Goal: Task Accomplishment & Management: Manage account settings

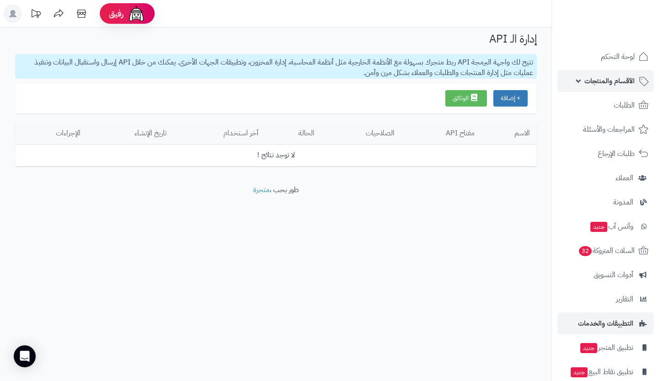
click at [632, 79] on span "الأقسام والمنتجات" at bounding box center [610, 81] width 50 height 13
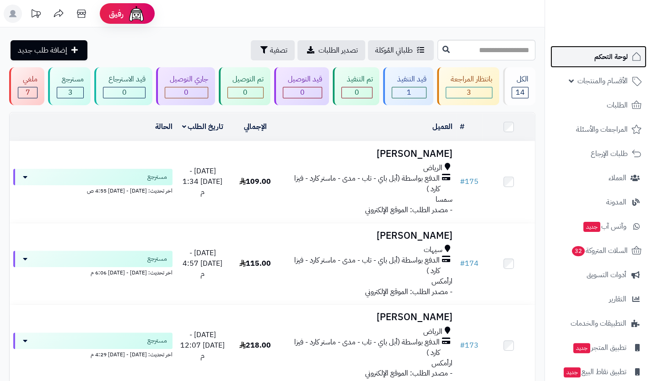
click at [625, 55] on span "لوحة التحكم" at bounding box center [611, 56] width 33 height 13
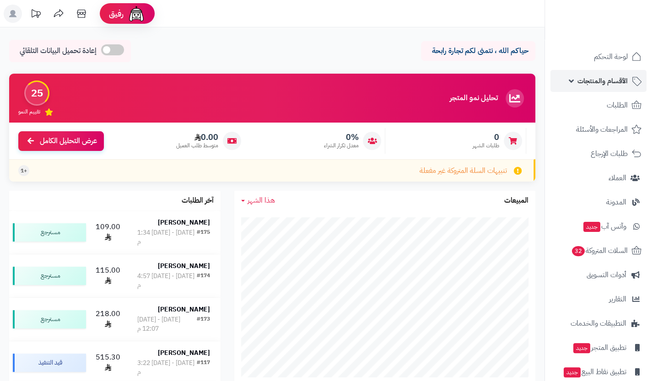
click at [607, 88] on link "الأقسام والمنتجات" at bounding box center [599, 81] width 96 height 22
click at [566, 77] on link "الأقسام والمنتجات" at bounding box center [599, 81] width 96 height 22
click at [598, 80] on span "الأقسام والمنتجات" at bounding box center [603, 81] width 50 height 13
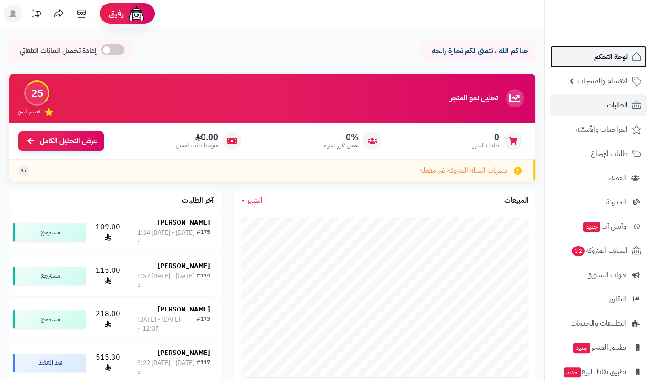
click at [630, 60] on link "لوحة التحكم" at bounding box center [599, 57] width 96 height 22
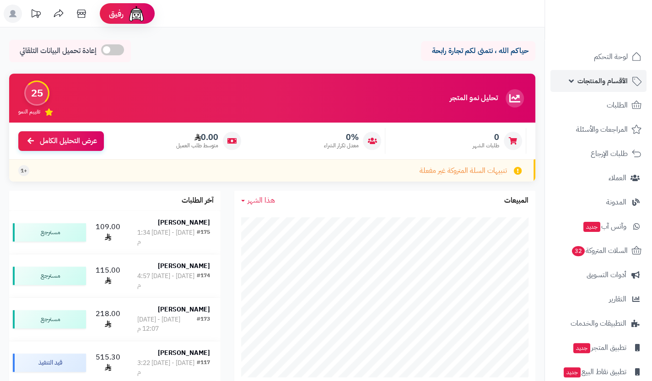
click at [618, 78] on span "الأقسام والمنتجات" at bounding box center [603, 81] width 50 height 13
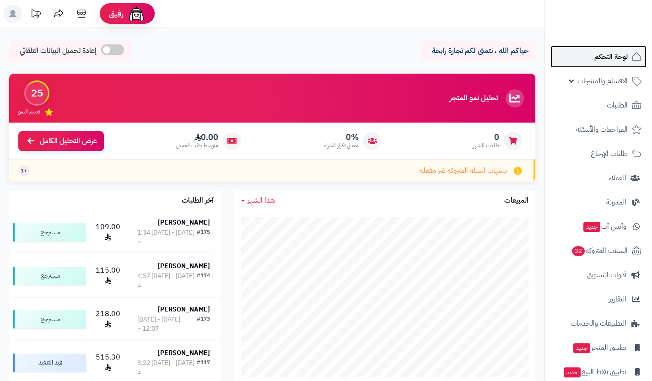
click at [624, 65] on link "لوحة التحكم" at bounding box center [599, 57] width 96 height 22
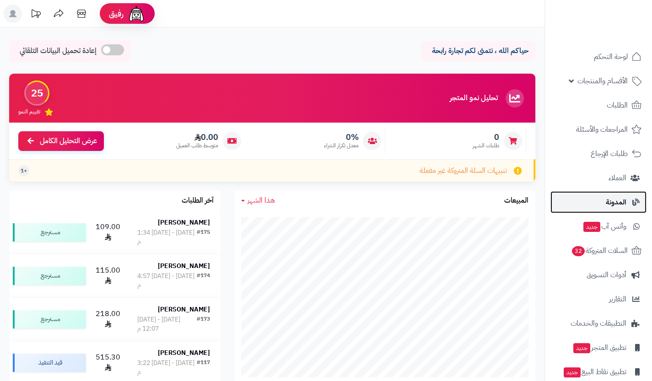
click at [624, 199] on span "المدونة" at bounding box center [616, 202] width 21 height 13
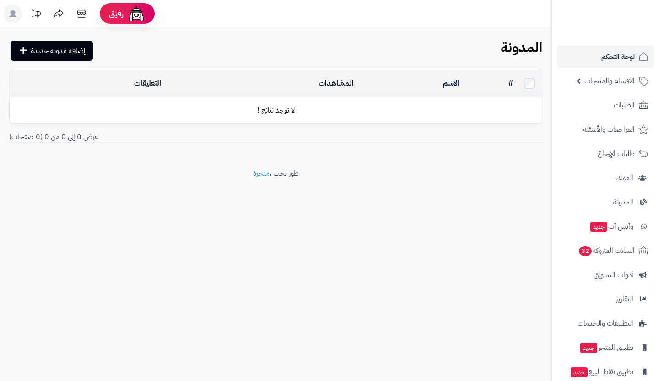
scroll to position [3, 0]
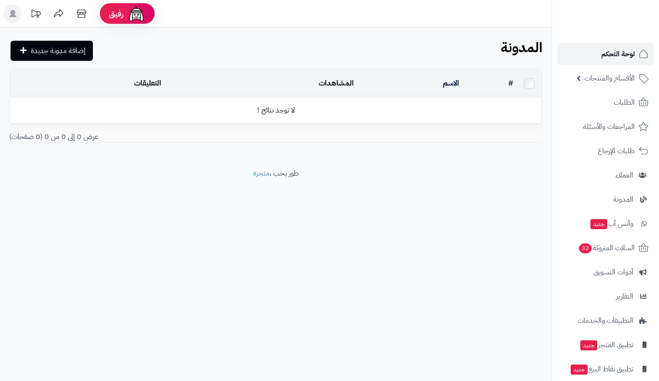
click at [632, 59] on span "لوحة التحكم" at bounding box center [618, 54] width 33 height 13
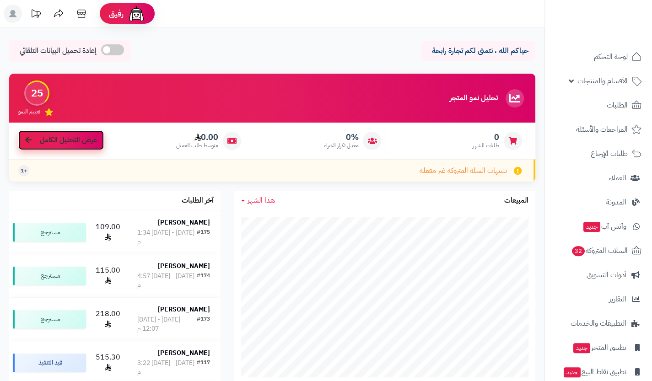
click at [85, 144] on span "عرض التحليل الكامل" at bounding box center [68, 140] width 57 height 11
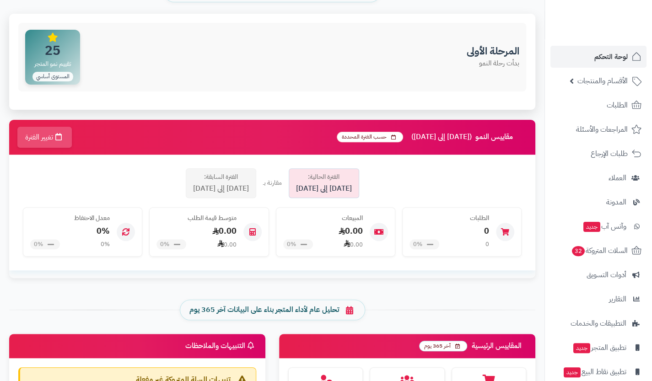
scroll to position [103, 0]
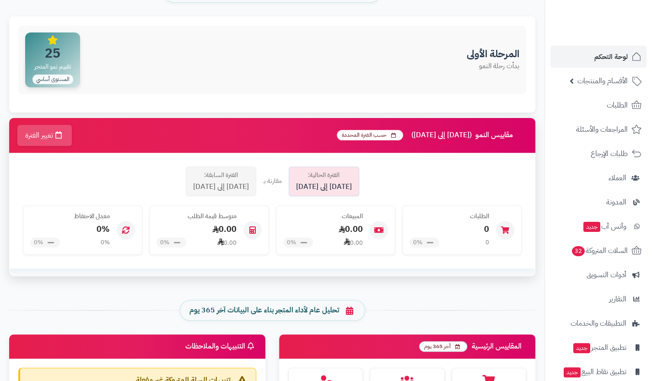
click at [193, 182] on span "2025-09-01 إلى 2025-09-07" at bounding box center [221, 187] width 56 height 11
click at [292, 185] on div "الفترة الحالية: 2025-10-01 إلى 2025-10-07" at bounding box center [324, 182] width 71 height 30
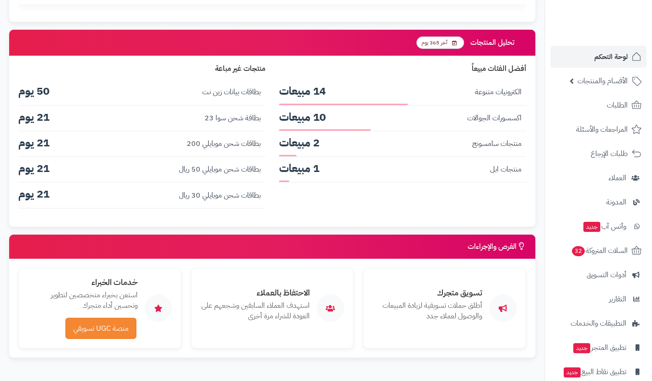
scroll to position [1372, 0]
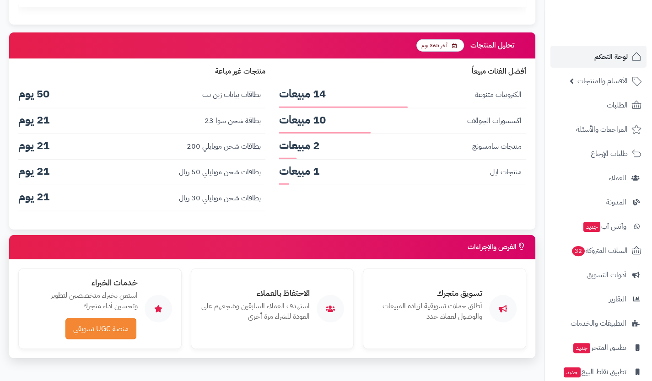
click at [320, 240] on div "الفرص والإجراءات" at bounding box center [272, 247] width 526 height 24
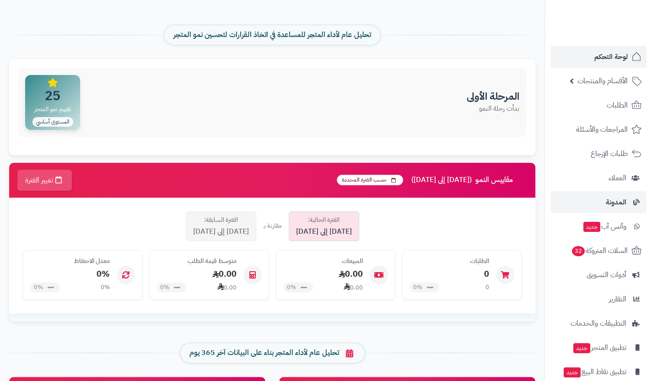
scroll to position [37, 0]
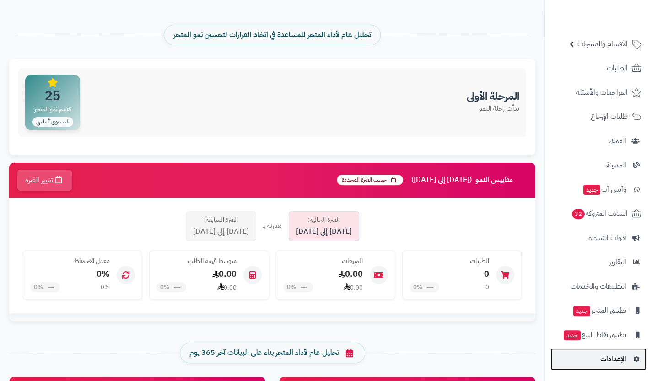
click at [603, 359] on span "الإعدادات" at bounding box center [614, 359] width 26 height 13
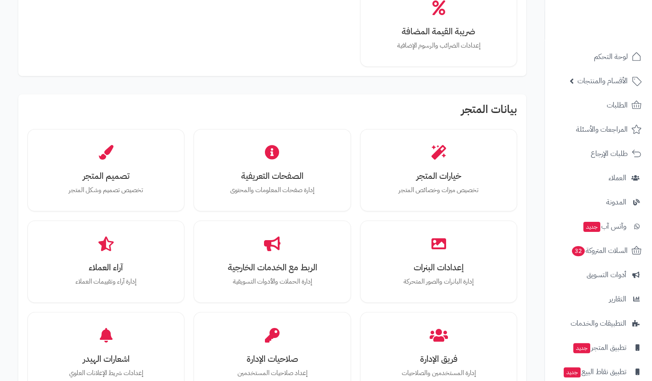
scroll to position [196, 0]
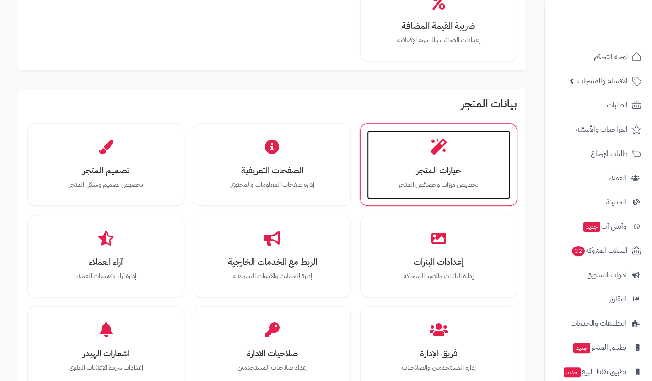
click at [433, 162] on div "خيارات المتجر تخصيص ميزات وخصائص المتجر" at bounding box center [438, 164] width 143 height 69
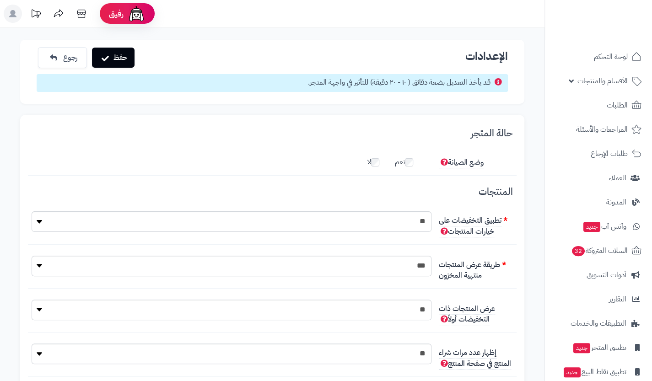
scroll to position [24, 0]
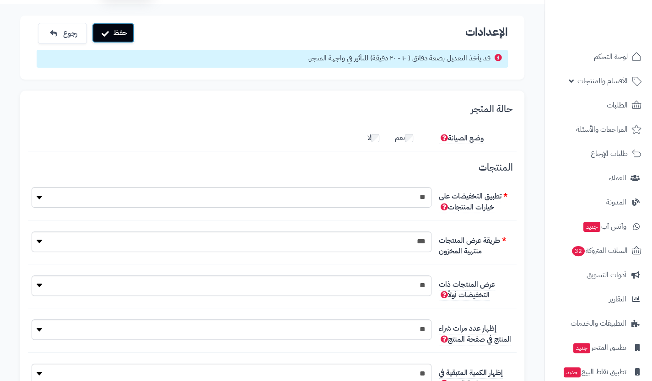
click at [122, 41] on button "حفظ" at bounding box center [113, 33] width 43 height 20
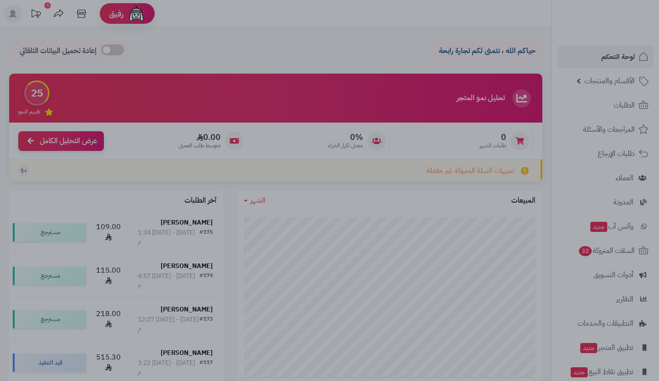
click at [391, 49] on div at bounding box center [329, 190] width 659 height 381
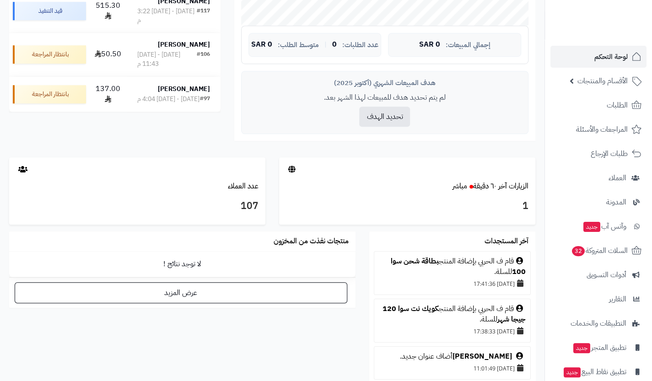
scroll to position [352, 0]
click at [460, 272] on div "قام ف الحربي بإضافة المنتج بطاقة شحن سوا 100 للسلة." at bounding box center [452, 267] width 147 height 21
click at [464, 265] on div "قام ف الحربي بإضافة المنتج بطاقة شحن سوا 100 للسلة." at bounding box center [452, 267] width 147 height 21
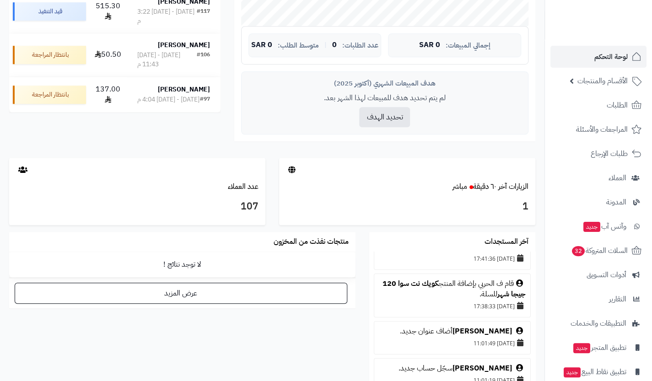
scroll to position [26, 0]
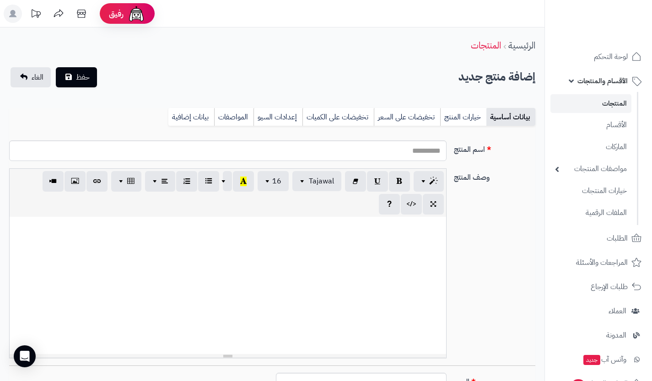
select select
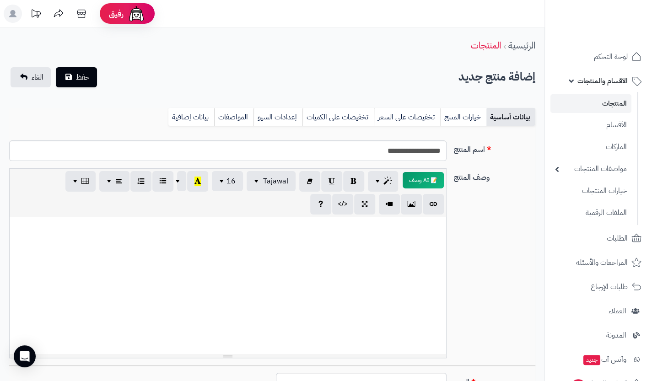
type input "**********"
click at [412, 270] on div at bounding box center [228, 285] width 437 height 137
click at [90, 78] on button "حفظ" at bounding box center [76, 77] width 41 height 20
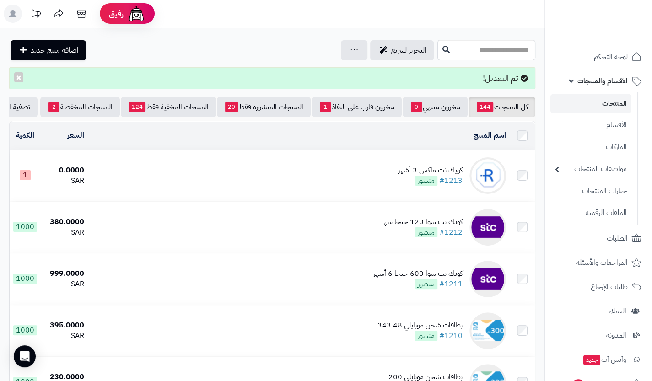
click at [451, 176] on div "كويك نت ماكس 3 أشهر" at bounding box center [430, 170] width 65 height 11
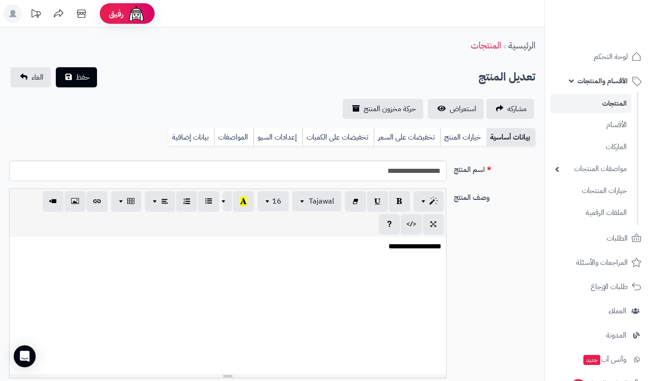
select select
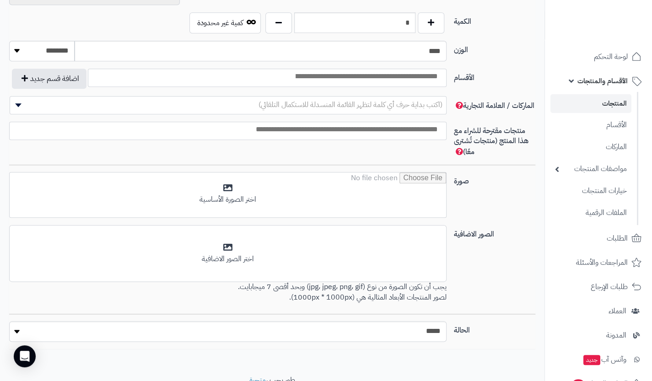
scroll to position [495, 0]
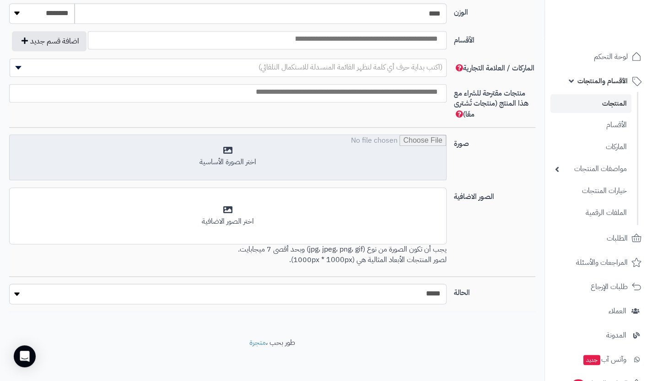
click at [428, 168] on input "file" at bounding box center [228, 158] width 437 height 46
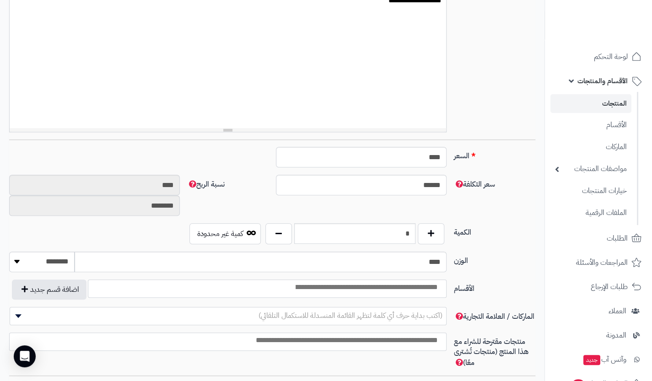
scroll to position [0, 0]
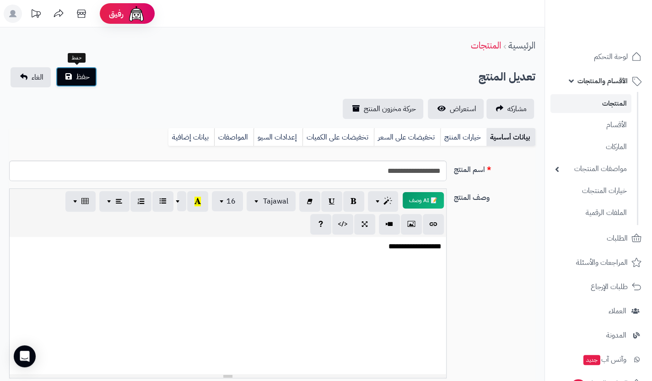
click at [76, 69] on button "حفظ" at bounding box center [76, 77] width 41 height 20
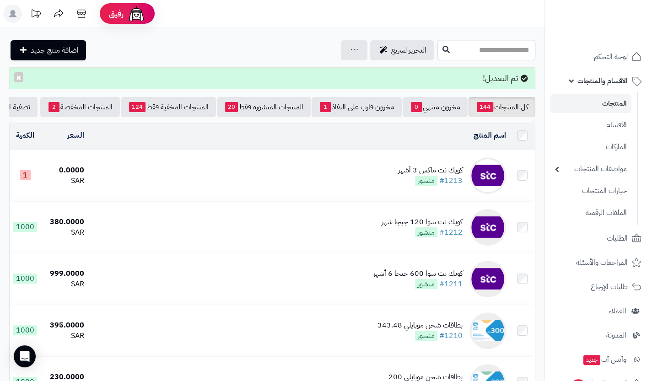
click at [447, 176] on div "كويك نت ماكس 3 أشهر" at bounding box center [430, 170] width 65 height 11
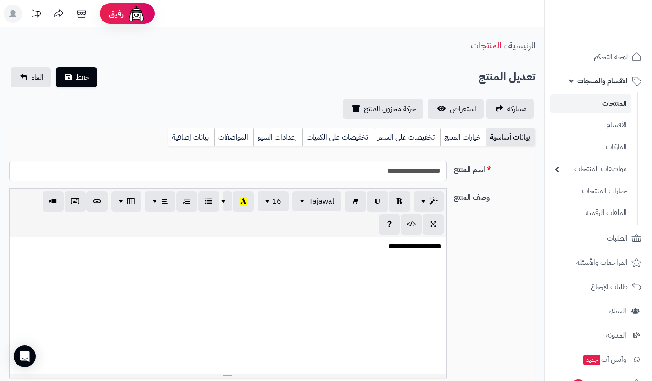
select select
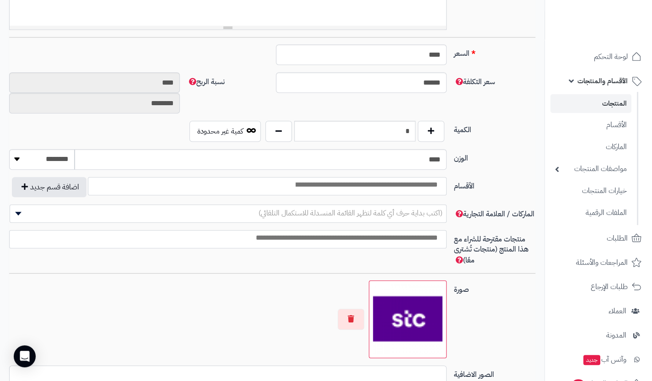
scroll to position [351, 0]
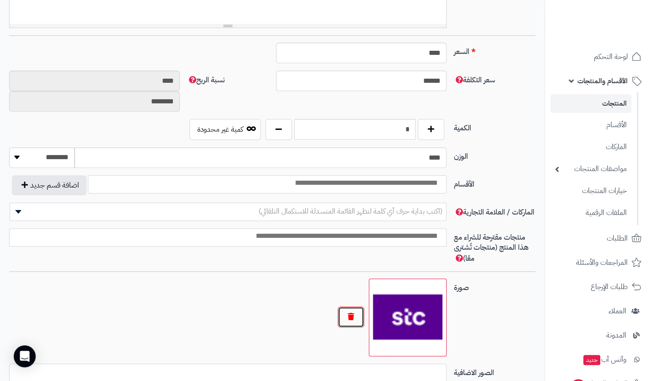
click at [353, 318] on button "button" at bounding box center [351, 317] width 27 height 21
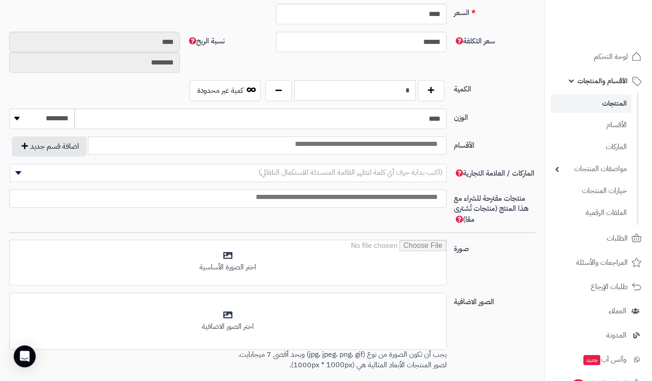
scroll to position [389, 0]
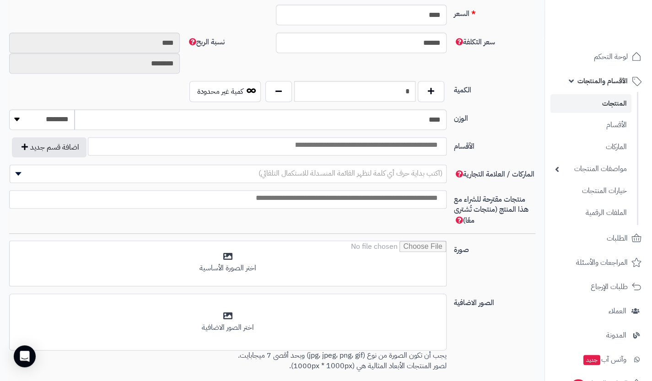
type input "*"
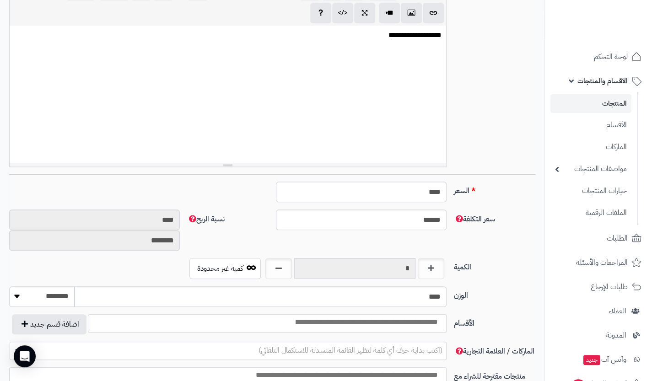
scroll to position [166, 0]
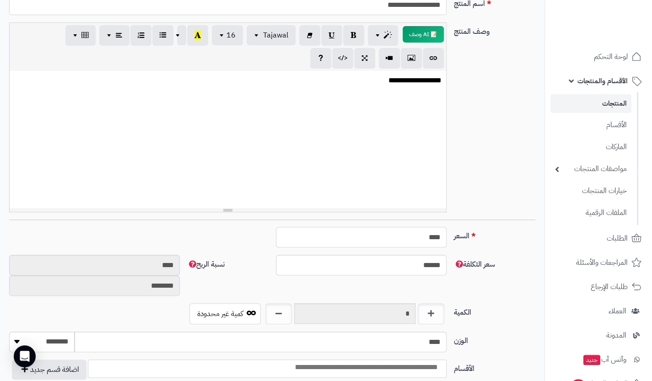
click at [415, 244] on input "****" at bounding box center [361, 237] width 171 height 21
type input "*"
type input "**"
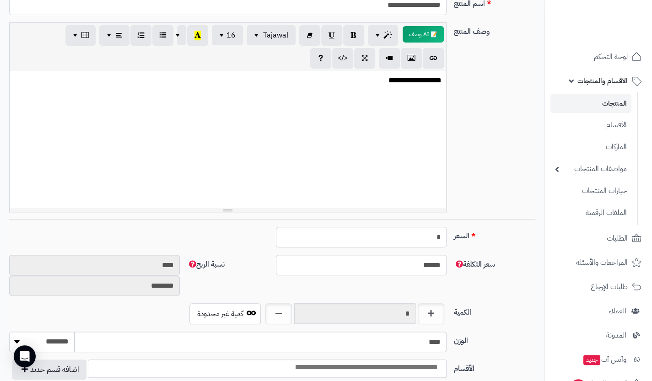
type input "********"
type input "**"
type input "*********"
type input "***"
type input "**********"
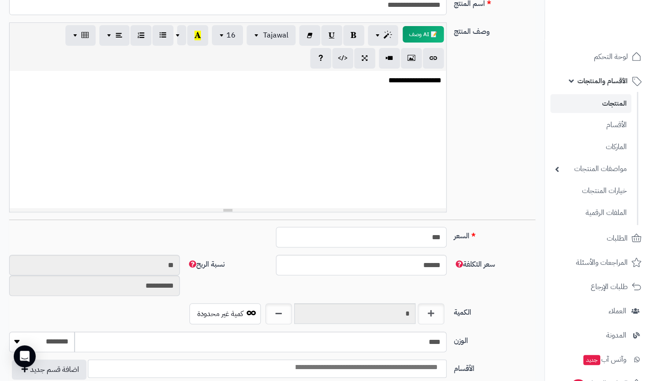
type input "****"
type input "**********"
type input "****"
click at [474, 193] on div "**********" at bounding box center [272, 120] width 534 height 197
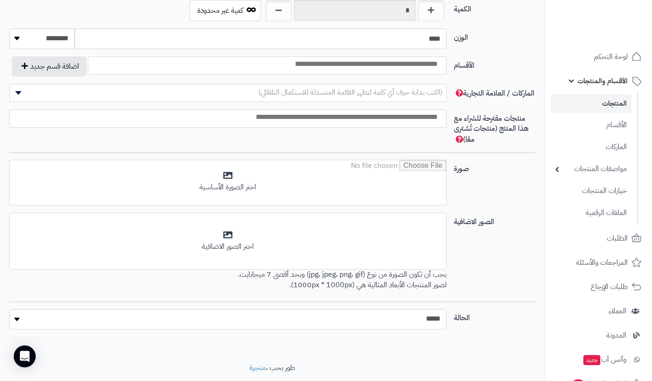
scroll to position [470, 0]
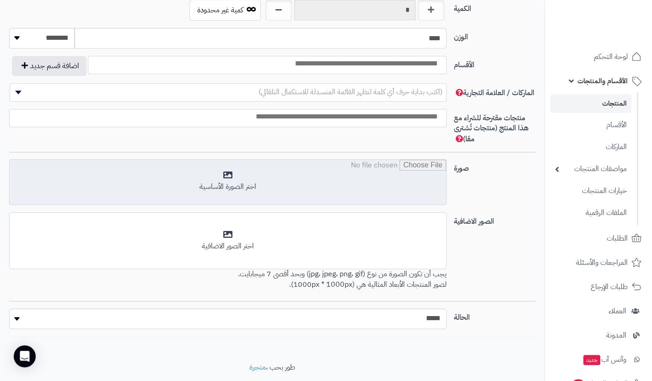
click at [324, 175] on input "file" at bounding box center [228, 183] width 437 height 46
type input "**********"
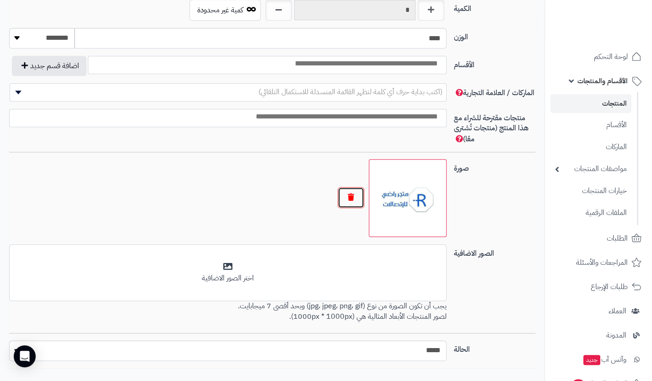
click at [353, 199] on button "button" at bounding box center [351, 197] width 27 height 21
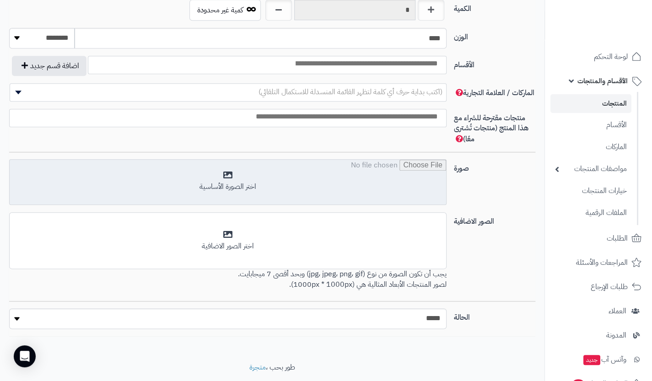
click at [313, 188] on input "file" at bounding box center [228, 183] width 437 height 46
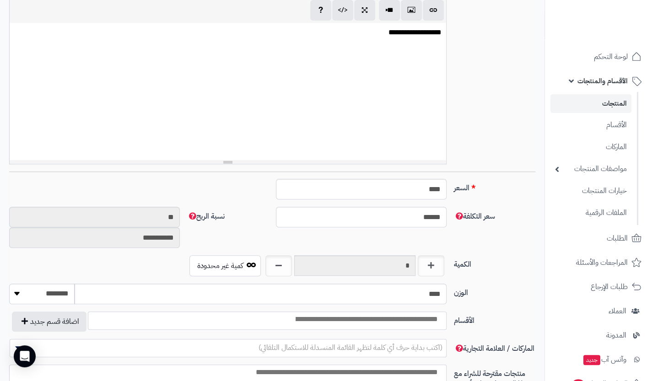
scroll to position [72, 0]
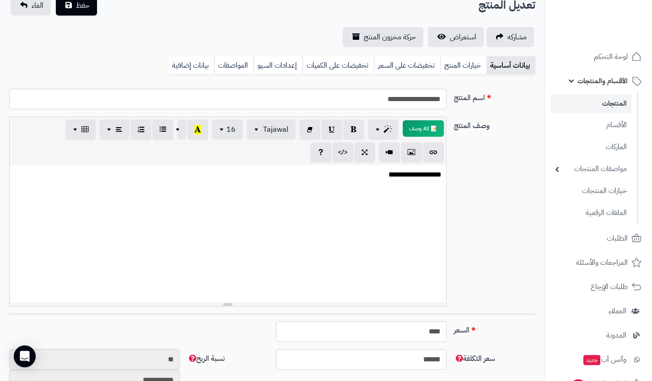
click at [331, 98] on input "**********" at bounding box center [228, 99] width 438 height 21
click at [76, 10] on span "حفظ" at bounding box center [83, 5] width 14 height 11
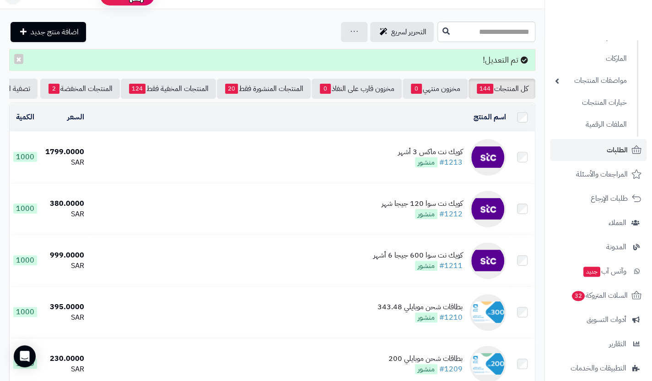
scroll to position [88, 0]
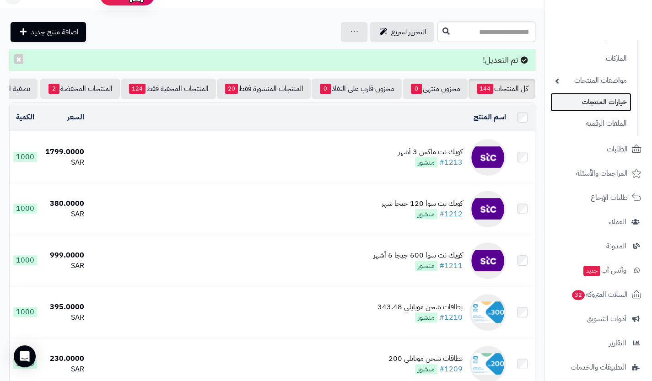
click at [611, 106] on link "خيارات المنتجات" at bounding box center [591, 102] width 81 height 19
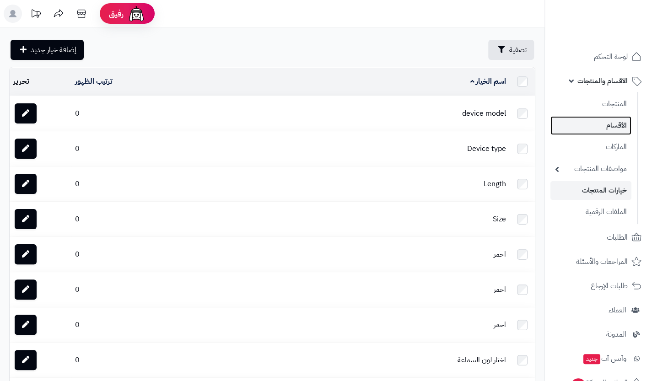
click at [618, 120] on link "الأقسام" at bounding box center [591, 125] width 81 height 19
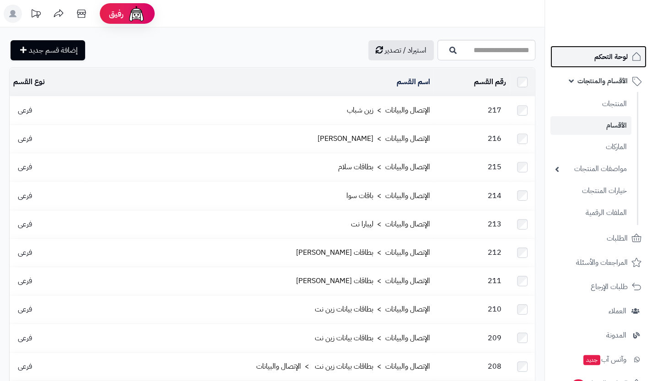
click at [614, 65] on link "لوحة التحكم" at bounding box center [599, 57] width 96 height 22
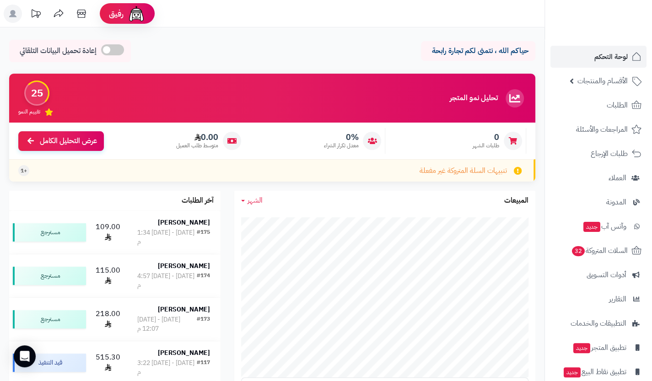
click at [600, 287] on ul "لوحة التحكم الأقسام والمنتجات المنتجات الأقسام الماركات مواصفات المنتجات مواصفا…" at bounding box center [598, 227] width 107 height 362
click at [612, 277] on span "أدوات التسويق" at bounding box center [607, 275] width 40 height 13
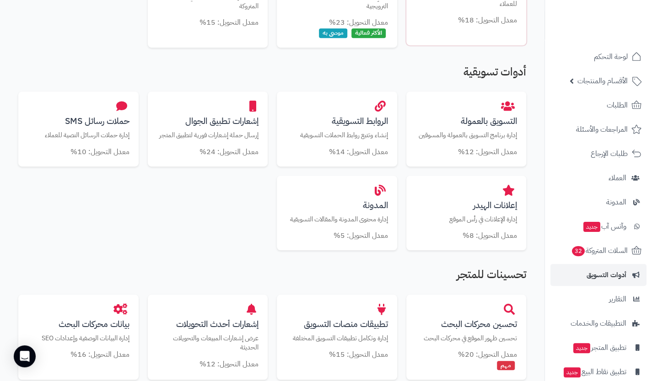
scroll to position [285, 0]
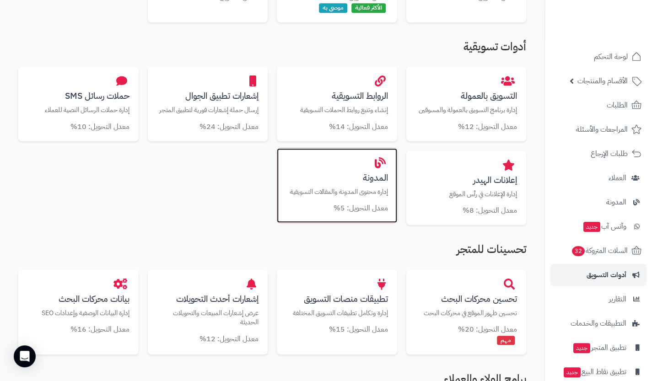
click at [379, 179] on h3 "المدونة" at bounding box center [337, 178] width 102 height 10
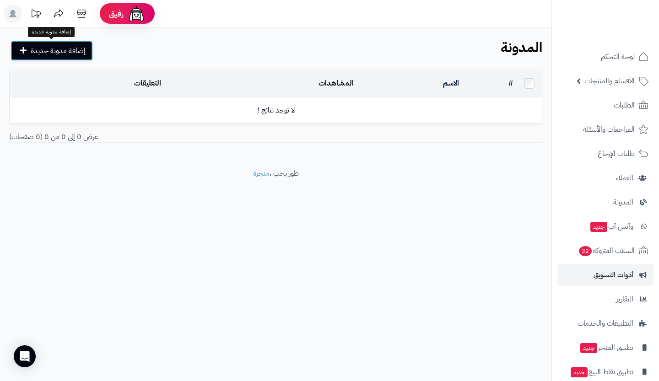
click at [79, 55] on span "إضافة مدونة جديدة" at bounding box center [58, 50] width 55 height 11
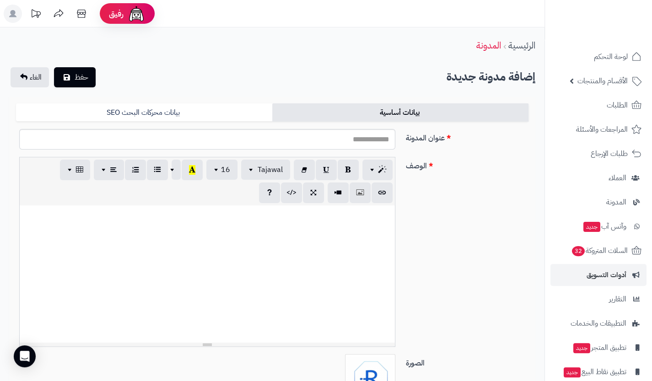
scroll to position [36, 0]
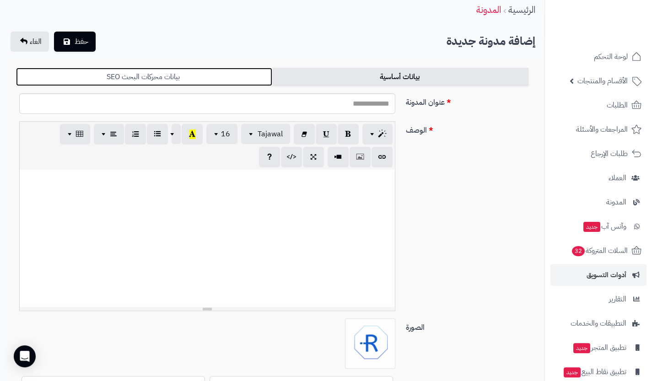
click at [226, 76] on link "بيانات محركات البحث SEO" at bounding box center [144, 77] width 256 height 18
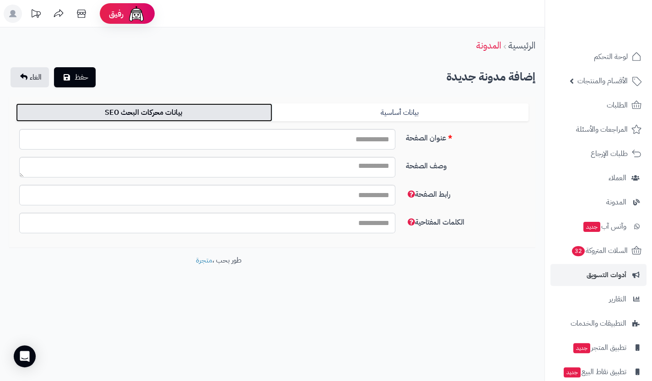
scroll to position [0, 0]
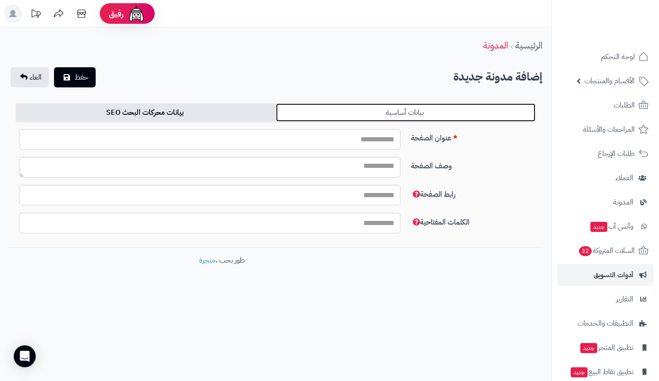
click at [366, 108] on link "بيانات أساسية" at bounding box center [406, 112] width 260 height 18
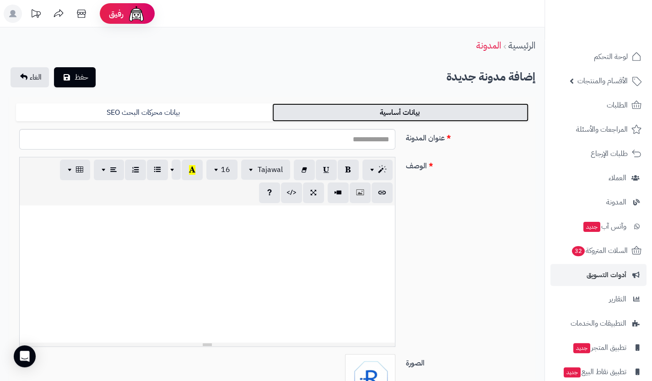
scroll to position [136, 0]
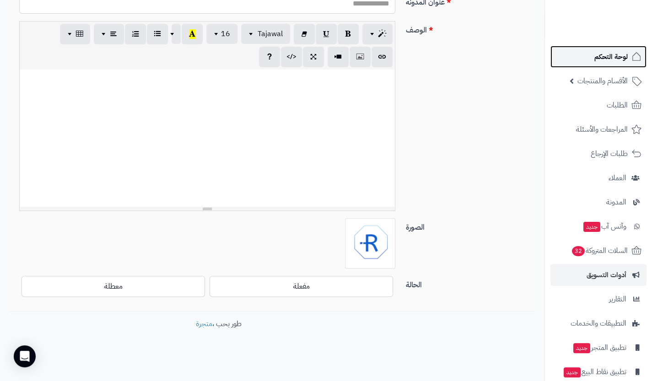
click at [616, 61] on span "لوحة التحكم" at bounding box center [611, 56] width 33 height 13
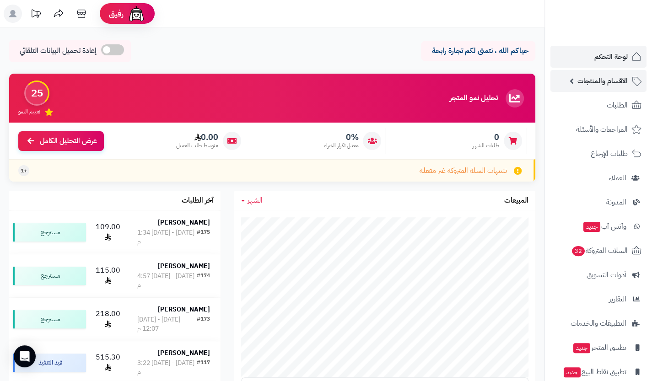
click at [611, 79] on span "الأقسام والمنتجات" at bounding box center [603, 81] width 50 height 13
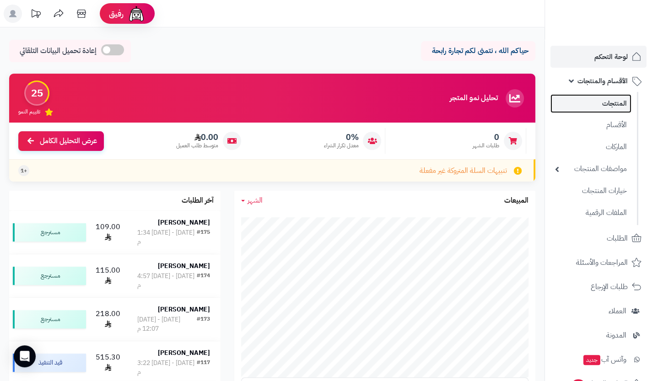
click at [613, 101] on link "المنتجات" at bounding box center [591, 103] width 81 height 19
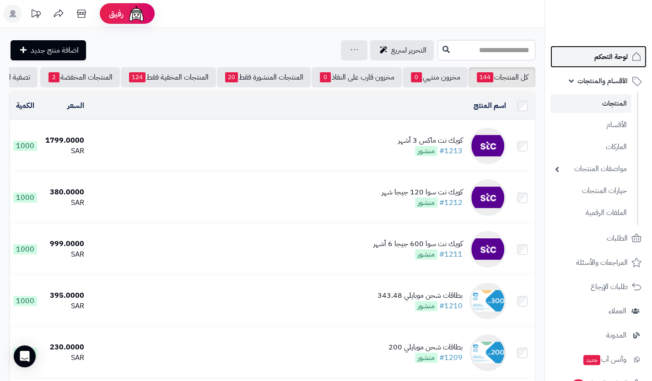
click at [620, 54] on span "لوحة التحكم" at bounding box center [611, 56] width 33 height 13
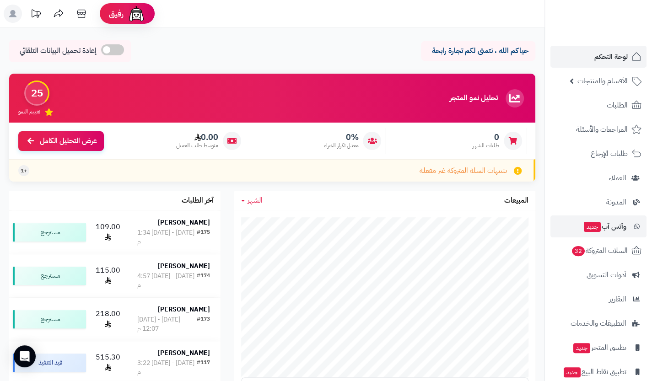
scroll to position [37, 0]
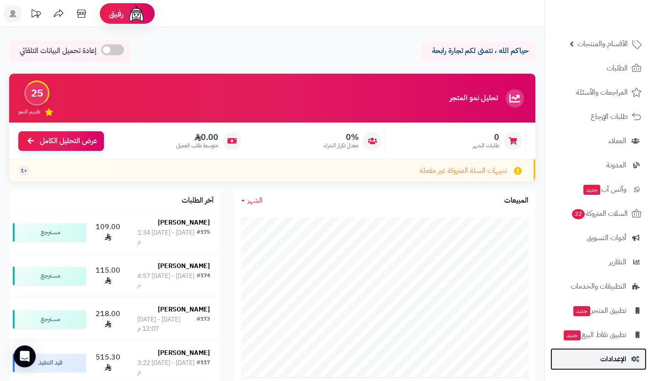
click at [606, 353] on span "الإعدادات" at bounding box center [614, 359] width 26 height 13
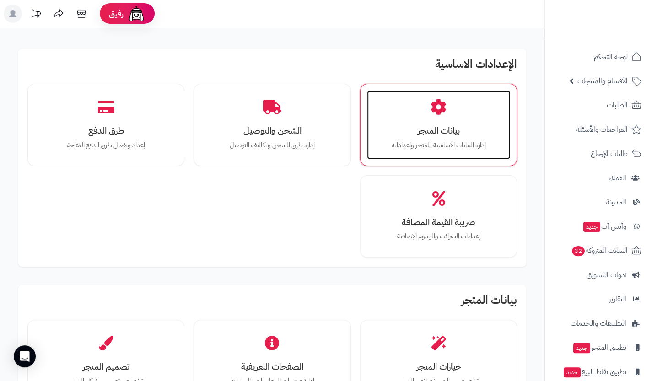
click at [471, 145] on p "إدارة البيانات الأساسية للمتجر وإعداداته" at bounding box center [438, 146] width 125 height 10
click at [452, 101] on div "بيانات المتجر إدارة البيانات الأساسية للمتجر وإعداداته" at bounding box center [438, 125] width 143 height 69
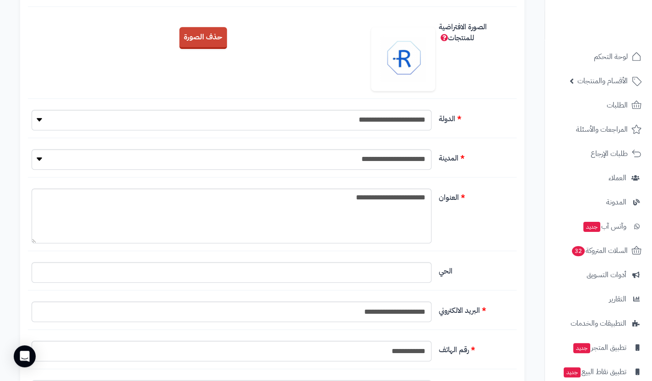
scroll to position [288, 0]
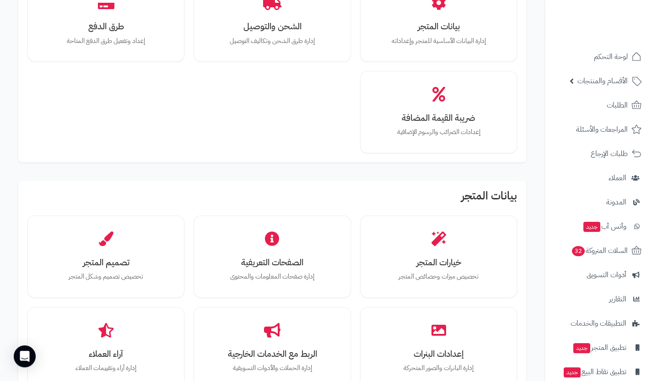
scroll to position [105, 0]
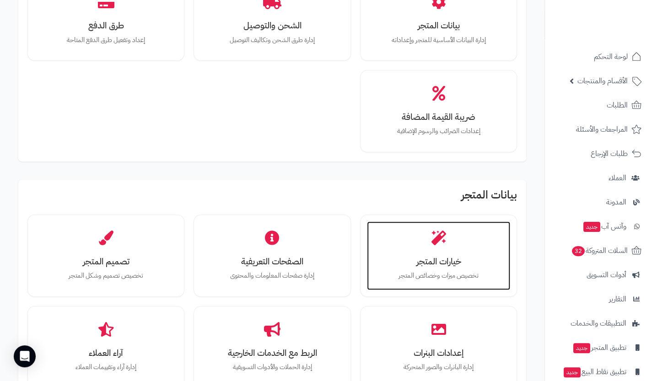
click at [436, 239] on icon at bounding box center [438, 238] width 15 height 15
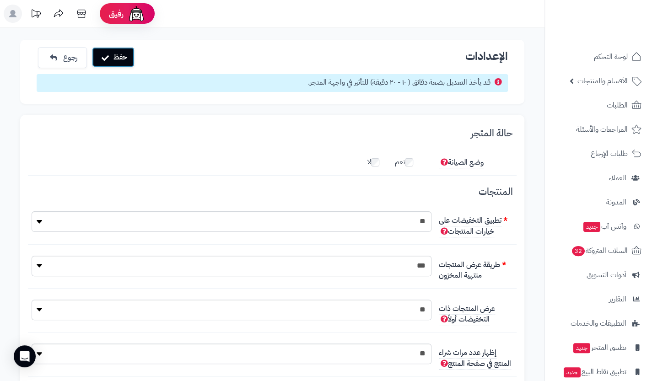
click at [123, 53] on button "حفظ" at bounding box center [113, 57] width 43 height 20
